Goal: Task Accomplishment & Management: Manage account settings

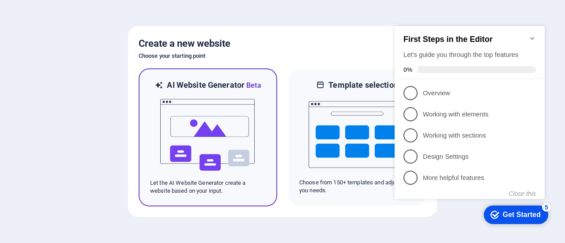
click at [222, 118] on img at bounding box center [207, 135] width 97 height 88
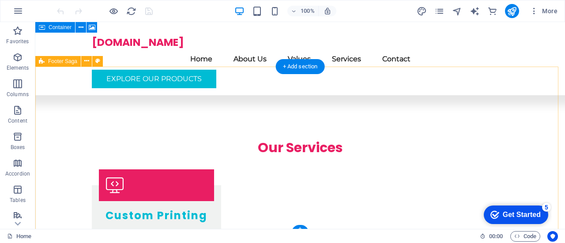
scroll to position [1319, 0]
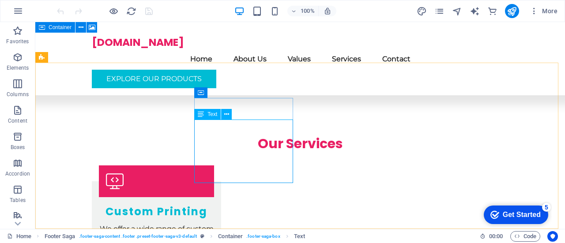
click at [212, 114] on span "Text" at bounding box center [212, 114] width 10 height 5
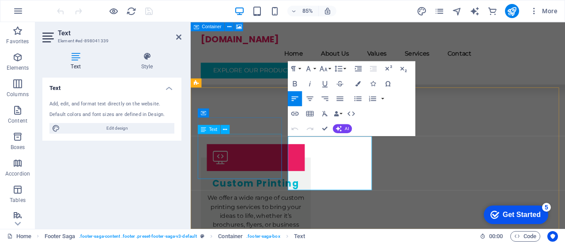
scroll to position [1283, 0]
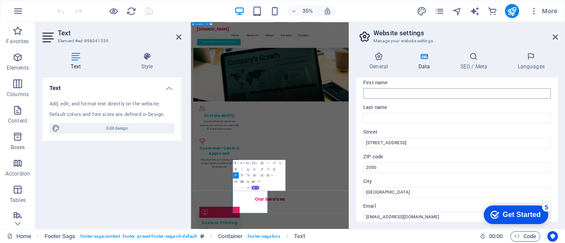
scroll to position [49, 0]
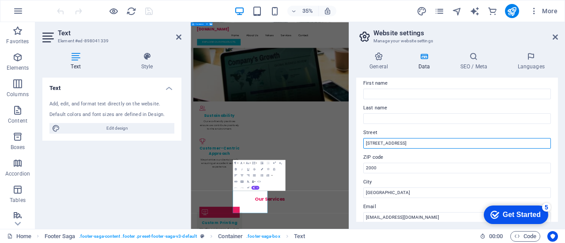
drag, startPoint x: 596, startPoint y: 164, endPoint x: 620, endPoint y: 348, distance: 185.4
click at [403, 143] on input "123 Branding Blvd" at bounding box center [456, 143] width 187 height 11
type input "1"
paste input "11th Avenue EDENBURG SANDTON JOHANNESBURG 2128 SOUTH AFRICA"
click at [419, 144] on input "10th Avenue, 11th Avenue EDENBURG SANDTON JOHANNESBURG 2128 SOUTH AFRICA" at bounding box center [456, 143] width 187 height 11
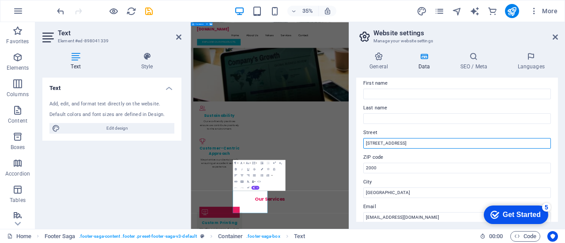
click at [414, 142] on input "10th Avenue, EDENBURG SANDTON JOHANNESBURG 2128 SOUTH AFRICA" at bounding box center [456, 143] width 187 height 11
drag, startPoint x: 513, startPoint y: 143, endPoint x: 412, endPoint y: 145, distance: 100.6
click at [412, 145] on input "10th Avenue, Edenburg SANDTON JOHANNESBURG 2128 SOUTH AFRICA" at bounding box center [456, 143] width 187 height 11
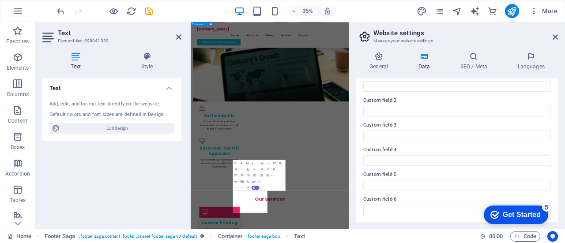
scroll to position [0, 0]
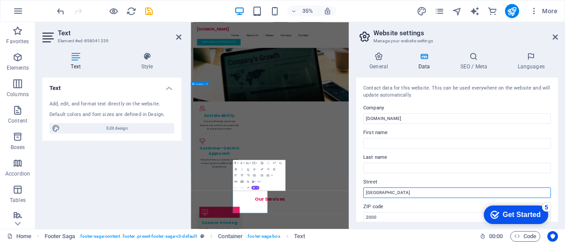
type input "10th Avenue, Edenburg Sandton"
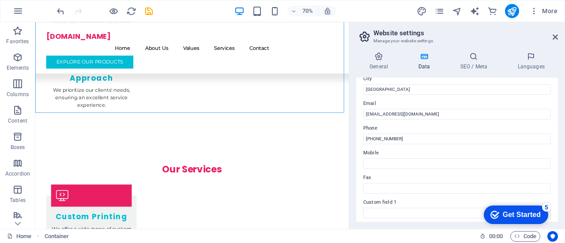
scroll to position [182, 0]
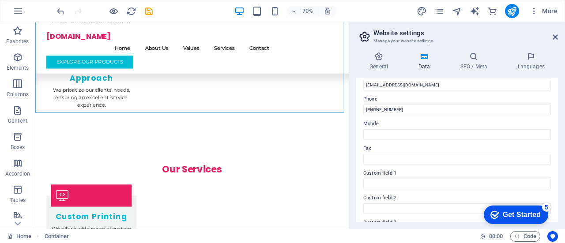
drag, startPoint x: 418, startPoint y: 157, endPoint x: 160, endPoint y: 268, distance: 280.6
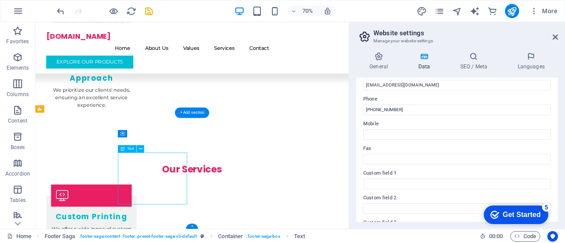
click at [425, 66] on h4 "Data" at bounding box center [426, 61] width 42 height 19
click at [424, 60] on icon at bounding box center [424, 56] width 38 height 9
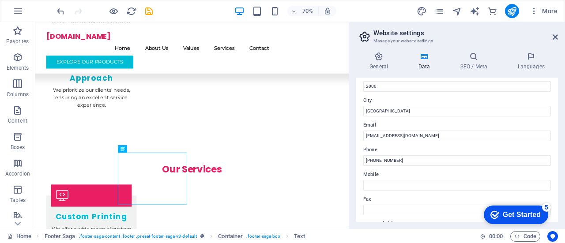
scroll to position [131, 0]
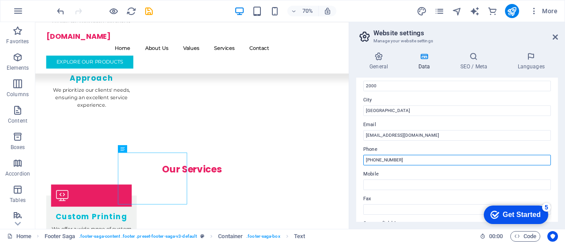
click at [407, 160] on input "+27 11 123 4567" at bounding box center [456, 160] width 187 height 11
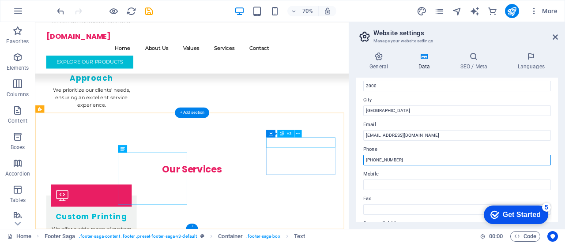
drag, startPoint x: 442, startPoint y: 182, endPoint x: 476, endPoint y: 211, distance: 44.4
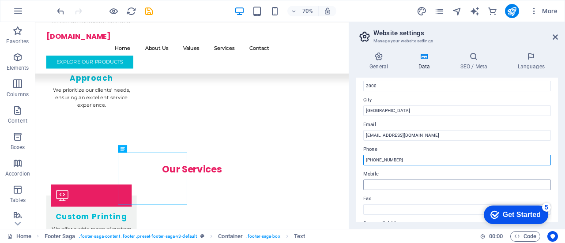
type input "+27 71 122 9803"
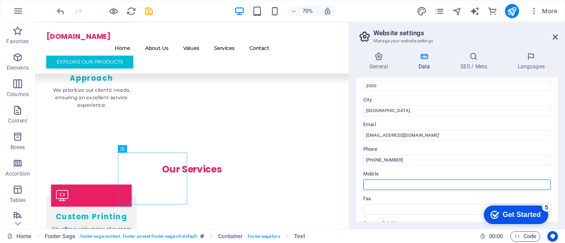
click at [405, 187] on input "Mobile" at bounding box center [456, 185] width 187 height 11
paste input "+27 71 122 9803"
type input "+27 71 122 9803"
